Goal: Task Accomplishment & Management: Manage account settings

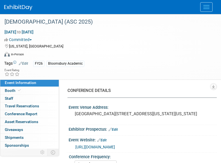
select select "Annual"
select select "Level 2"
select select "In-Person Booth"
select select "Criminology"
select select "Bloomsbury Academic"
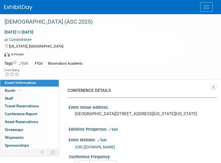
select select "[PERSON_NAME]"
select select "Networking/Commissioning"
click at [59, 138] on div "CONFERENCE DETAILS Event Venue Address: [GEOGRAPHIC_DATA] [STREET_ADDRESS][US_S…" at bounding box center [137, 140] width 157 height 123
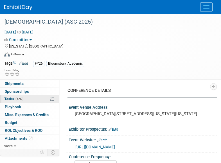
click at [22, 99] on span "42%" at bounding box center [19, 99] width 8 height 4
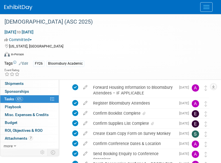
scroll to position [21, 0]
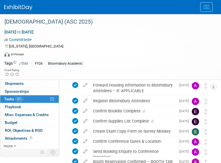
click at [98, 62] on div "FY26 Bloomsbury Academic" at bounding box center [121, 64] width 176 height 6
